Goal: Task Accomplishment & Management: Complete application form

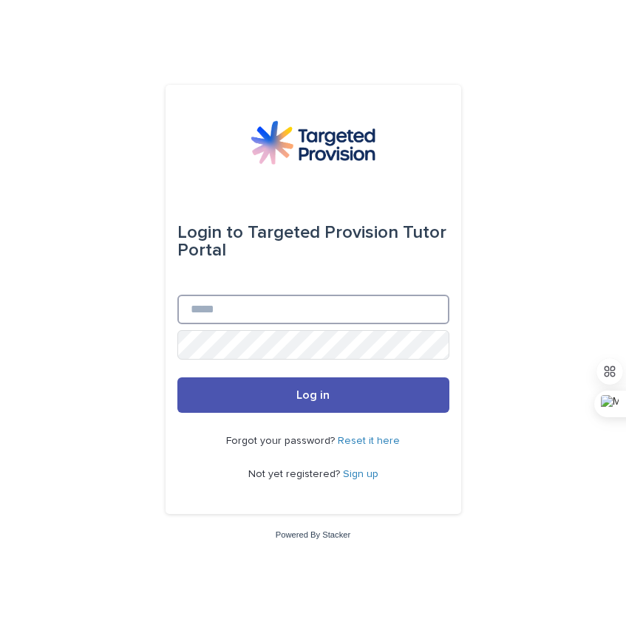
click at [382, 314] on input "Email" at bounding box center [313, 310] width 272 height 30
type input "**********"
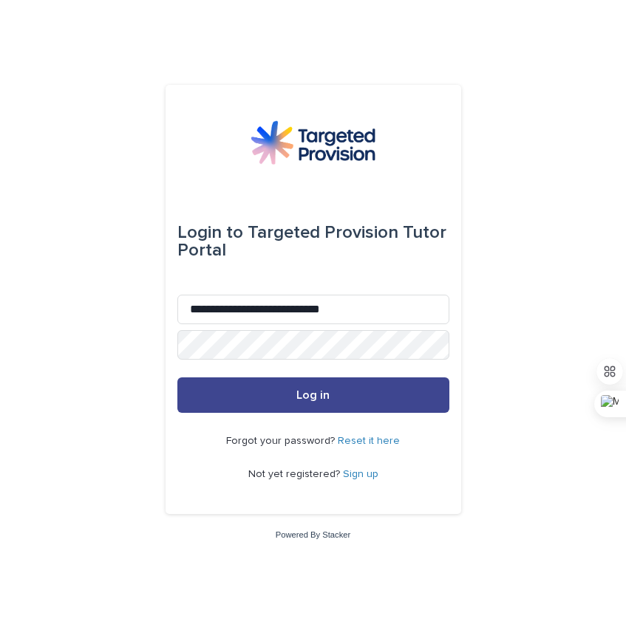
click at [364, 400] on button "Log in" at bounding box center [313, 395] width 272 height 35
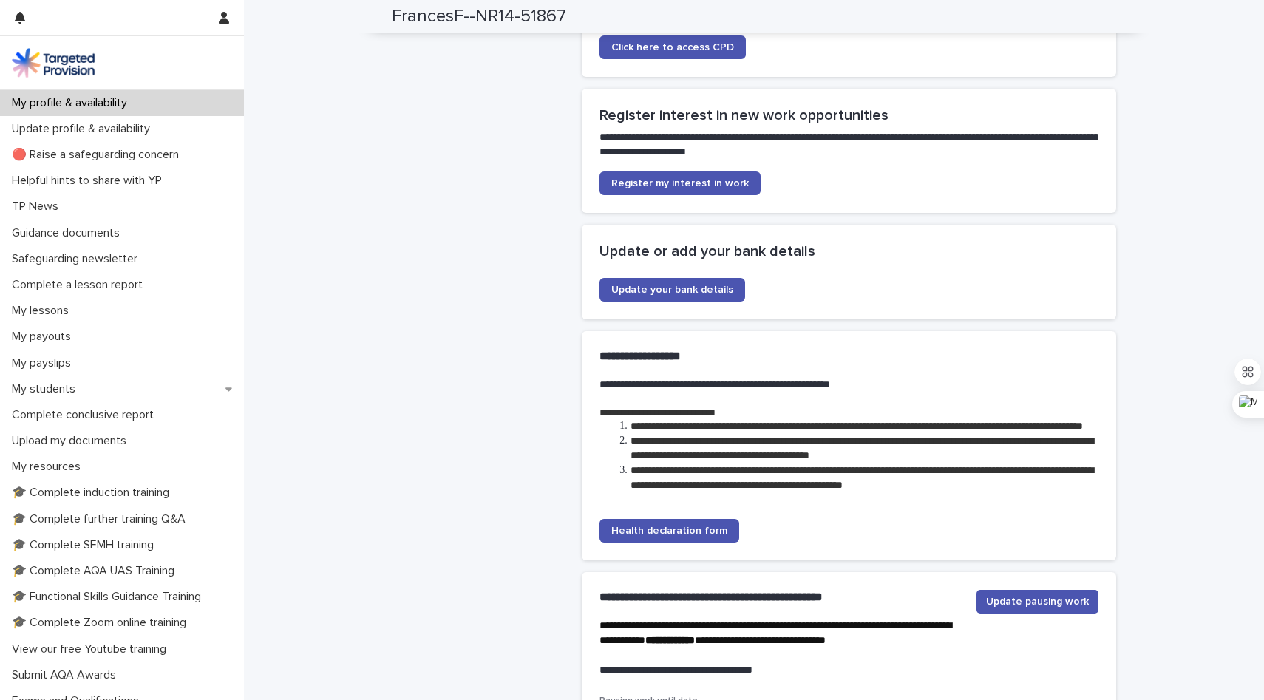
scroll to position [3597, 0]
click at [625, 177] on span "Register my interest in work" at bounding box center [679, 182] width 137 height 10
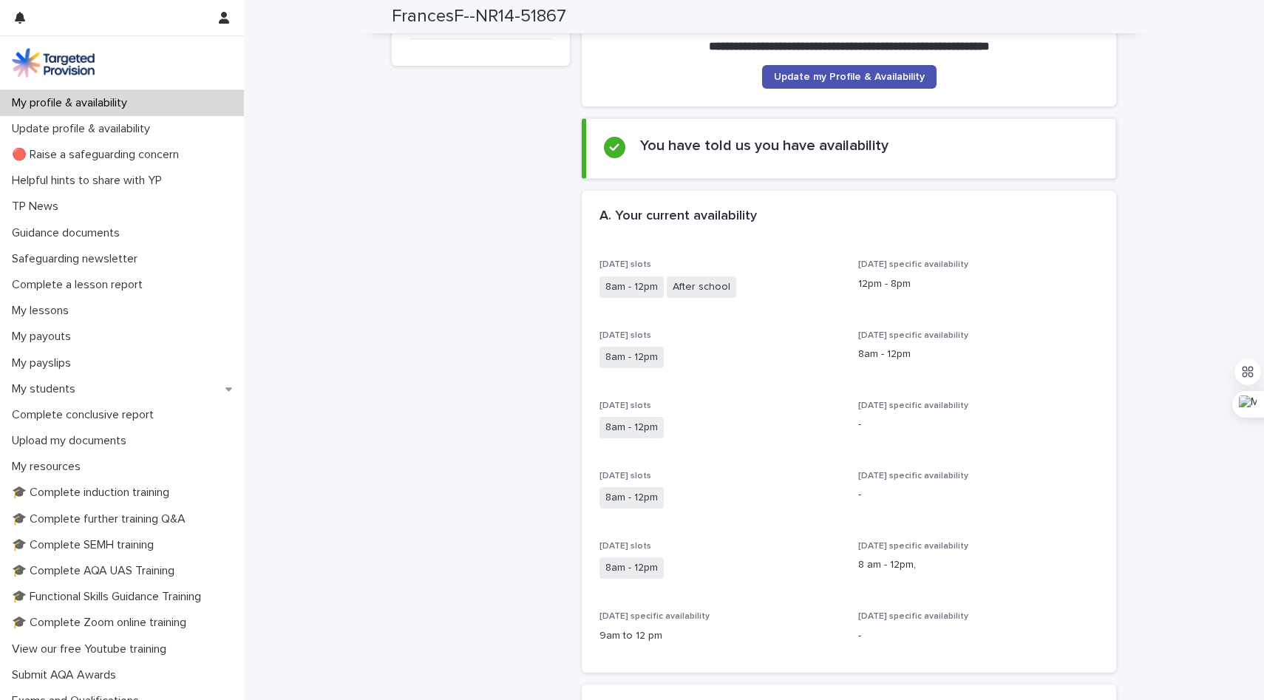
scroll to position [0, 0]
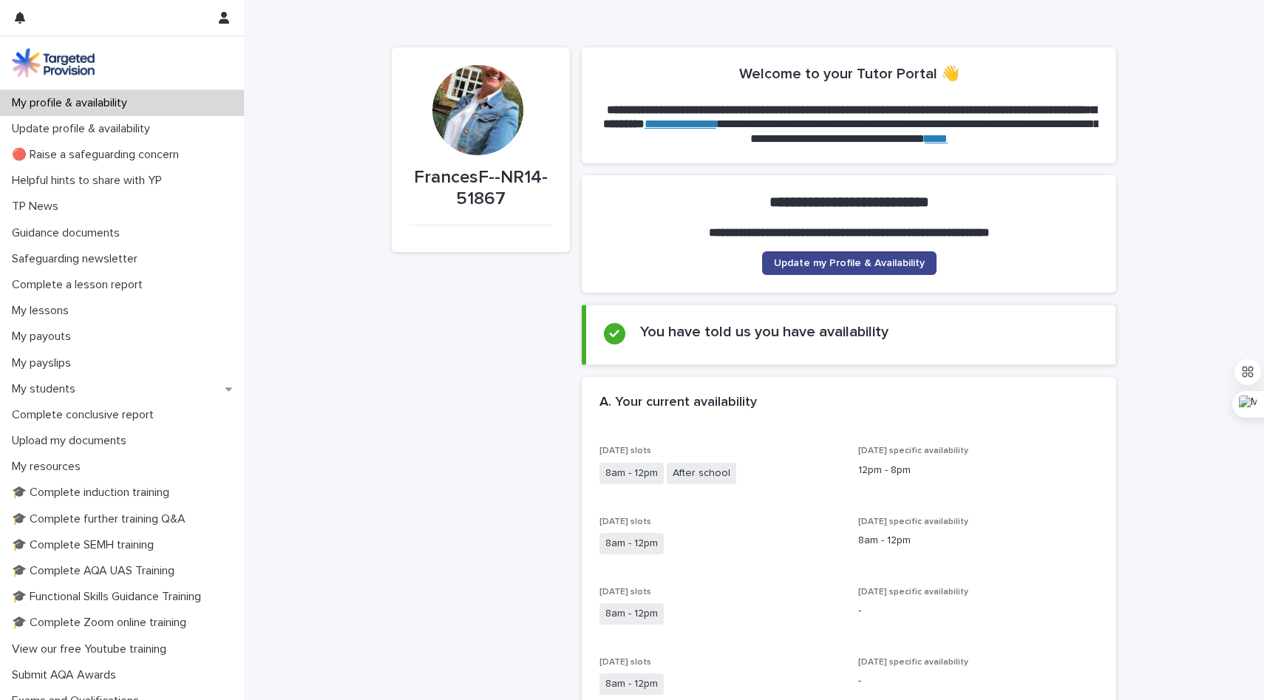
click at [625, 262] on span "Update my Profile & Availability" at bounding box center [849, 263] width 151 height 10
